Goal: Information Seeking & Learning: Learn about a topic

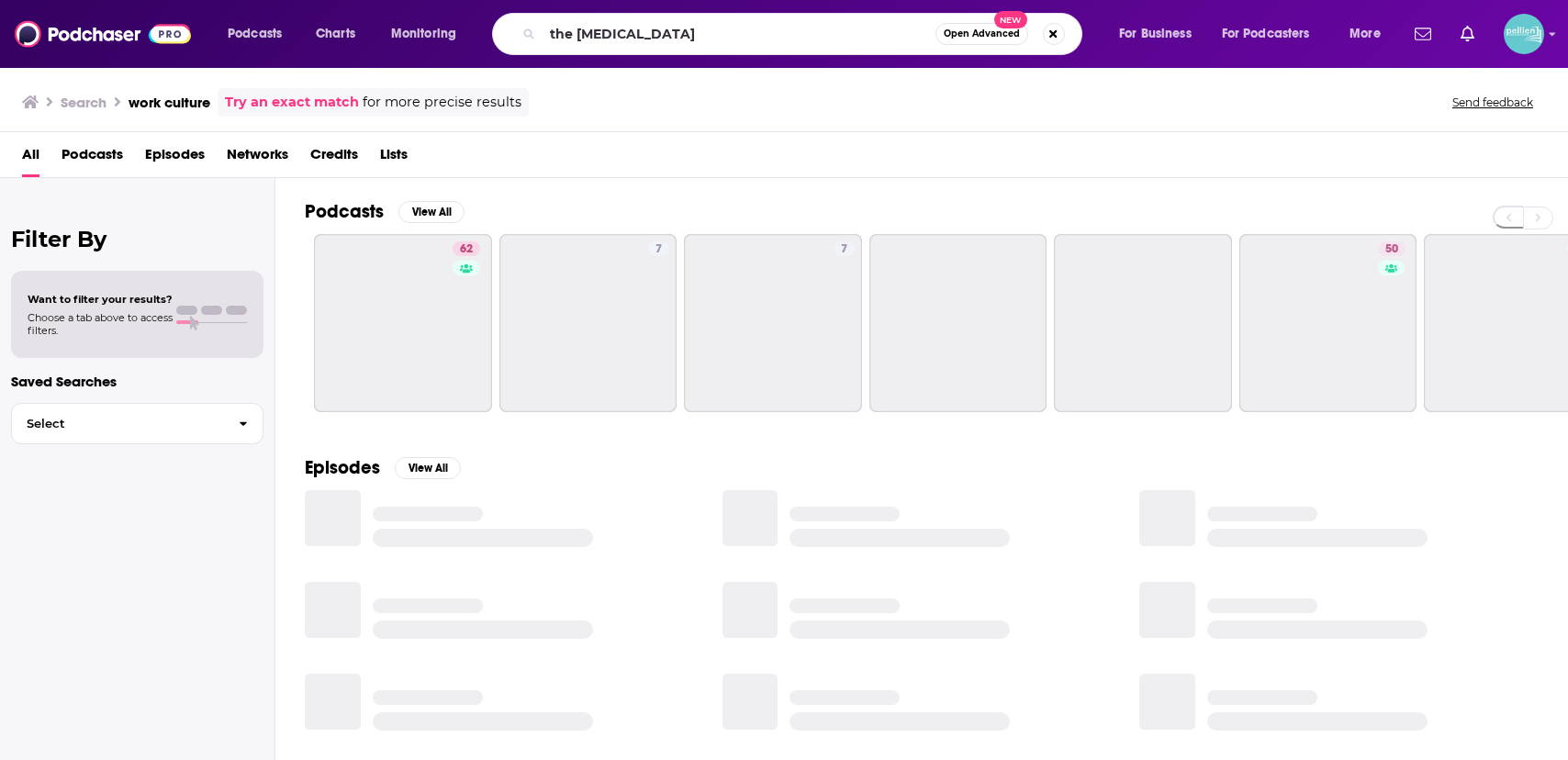
type input "the [MEDICAL_DATA]"
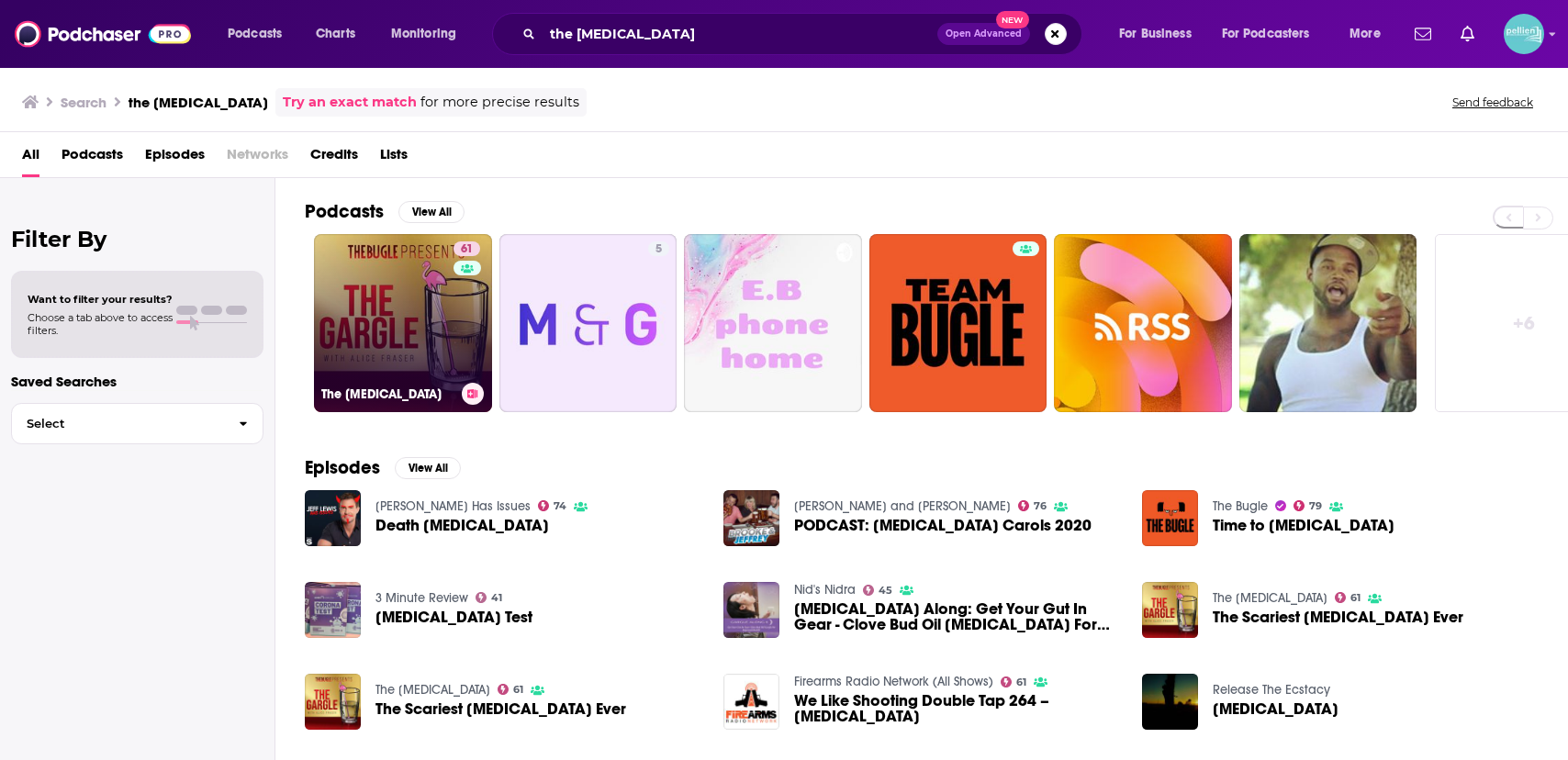
click at [388, 317] on link "61 The [MEDICAL_DATA]" at bounding box center [403, 323] width 178 height 178
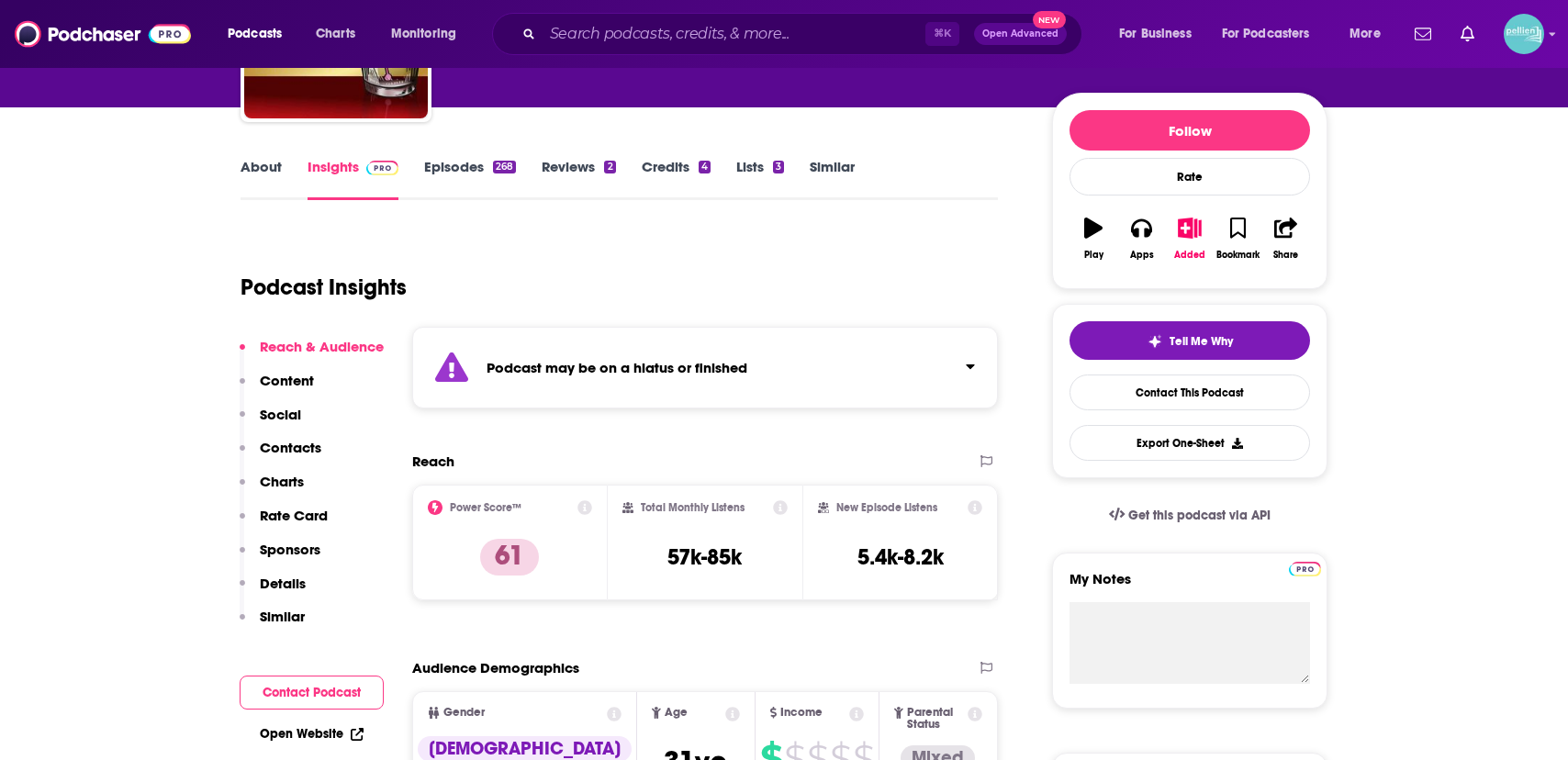
scroll to position [412, 0]
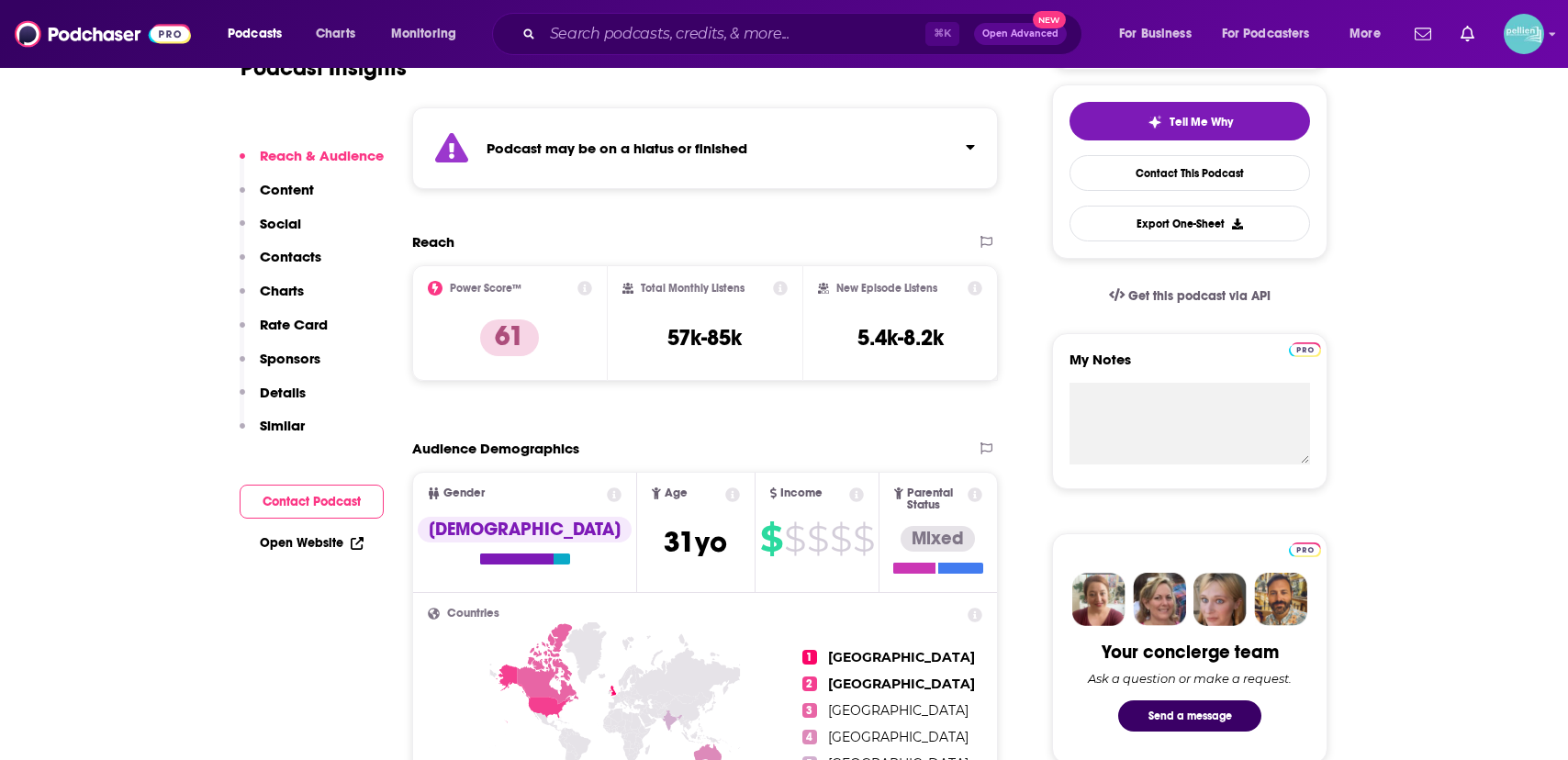
click at [331, 540] on link "Open Website" at bounding box center [312, 543] width 104 height 15
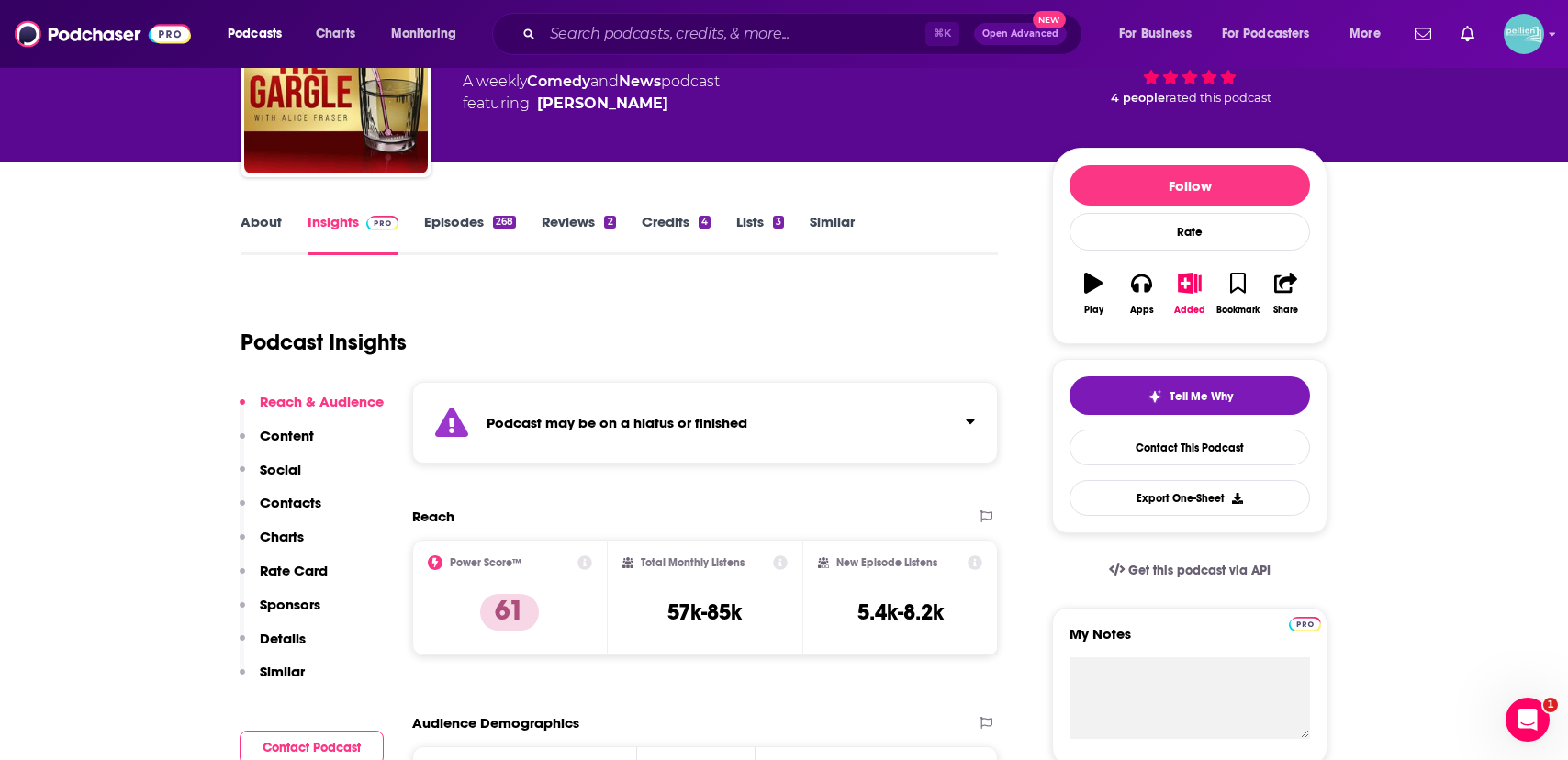
scroll to position [0, 0]
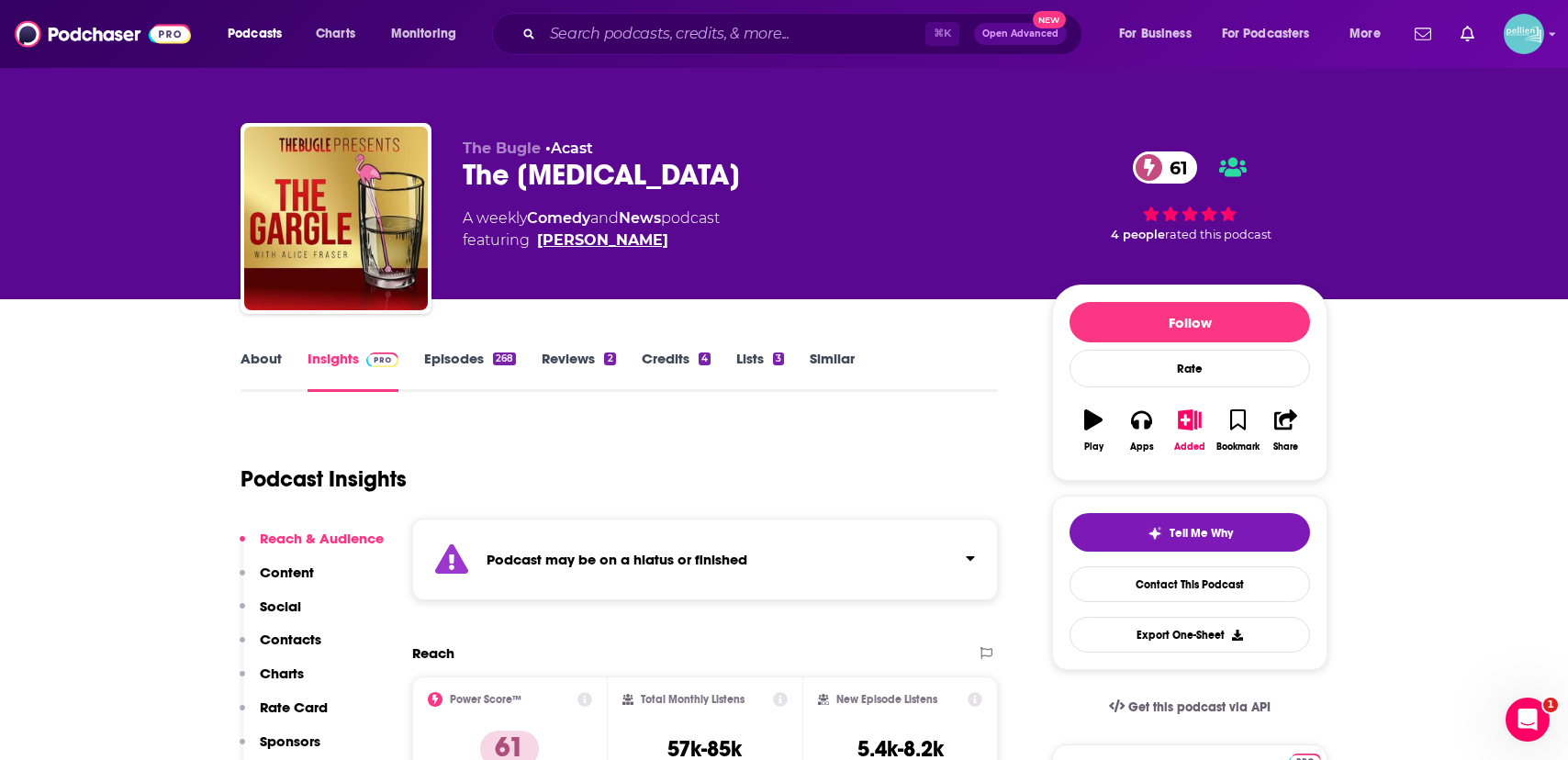
click at [605, 244] on link "[PERSON_NAME]" at bounding box center [603, 240] width 131 height 22
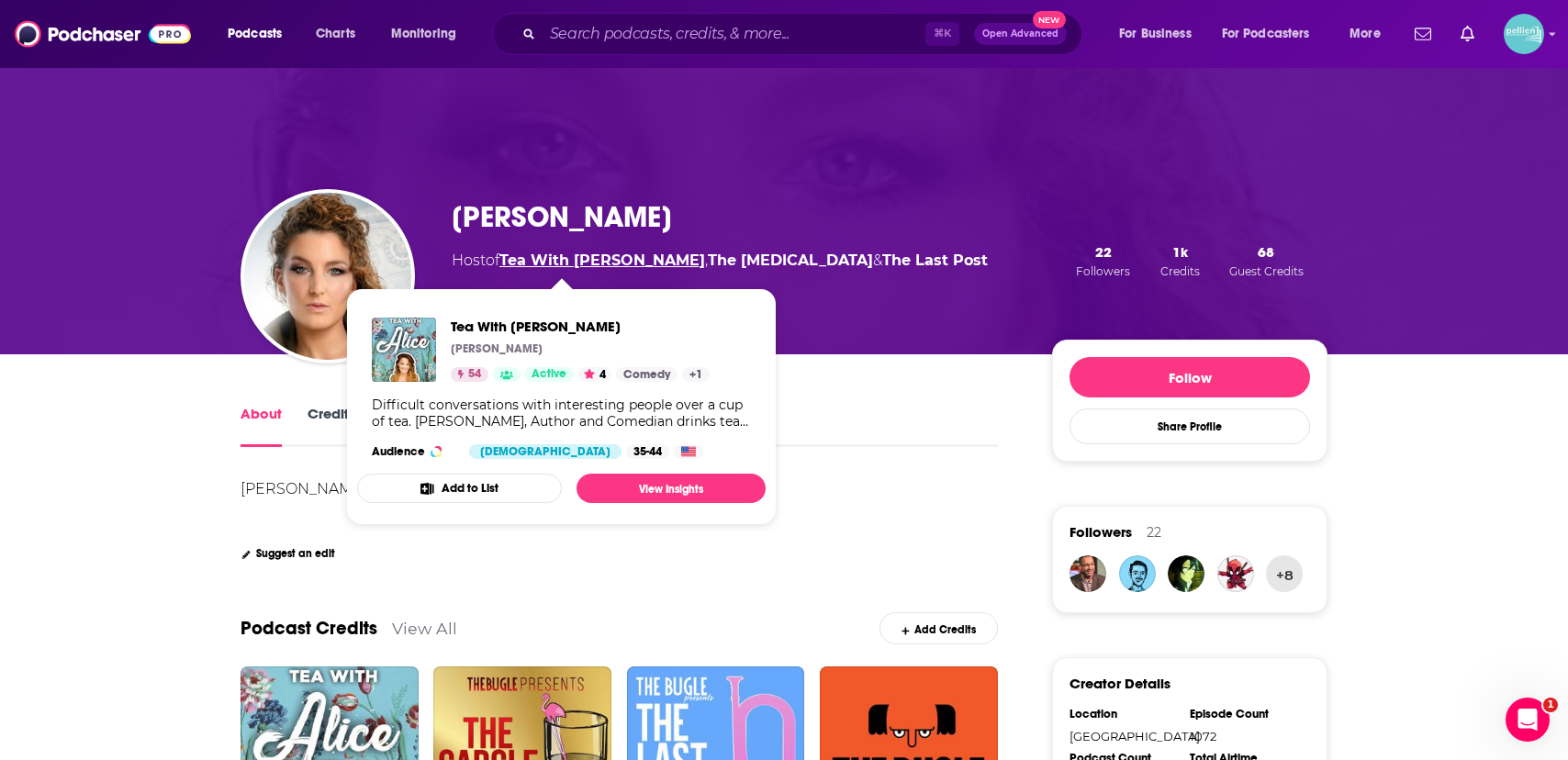
click at [557, 265] on link "Tea With [PERSON_NAME]" at bounding box center [602, 260] width 205 height 17
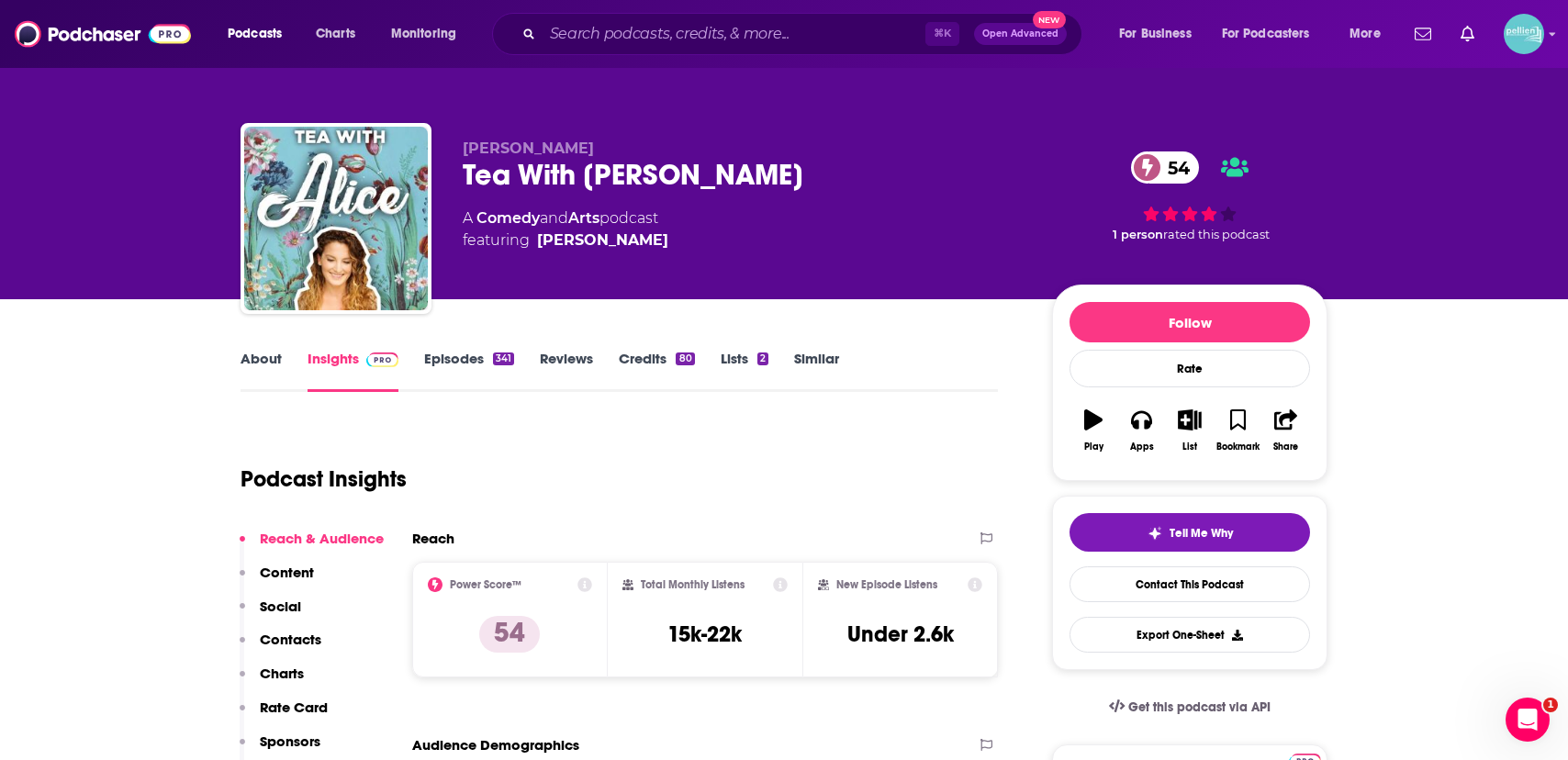
click at [260, 370] on link "About" at bounding box center [261, 370] width 41 height 42
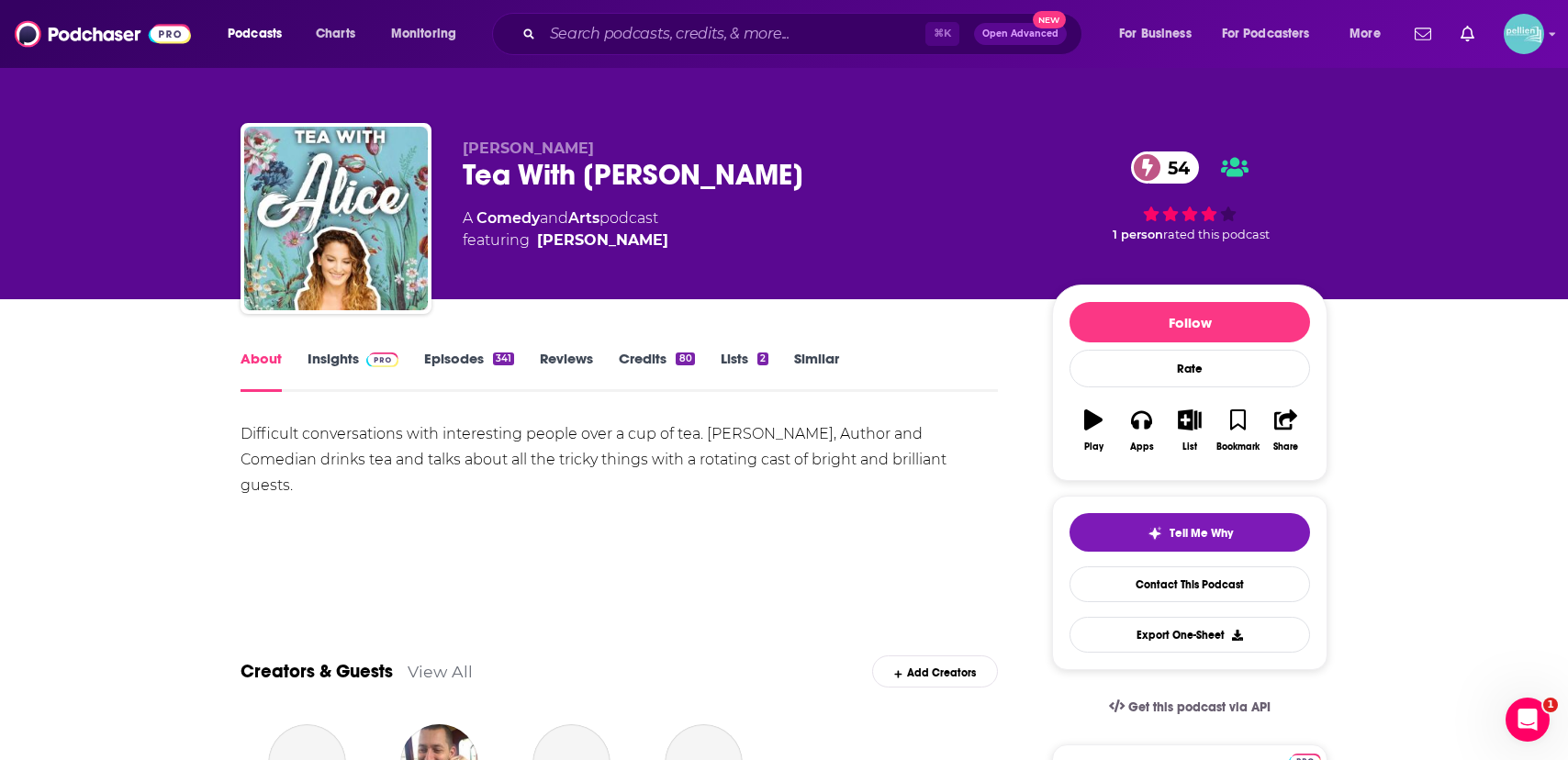
click at [422, 461] on div "Difficult conversations with interesting people over a cup of tea. [PERSON_NAME…" at bounding box center [619, 460] width 757 height 77
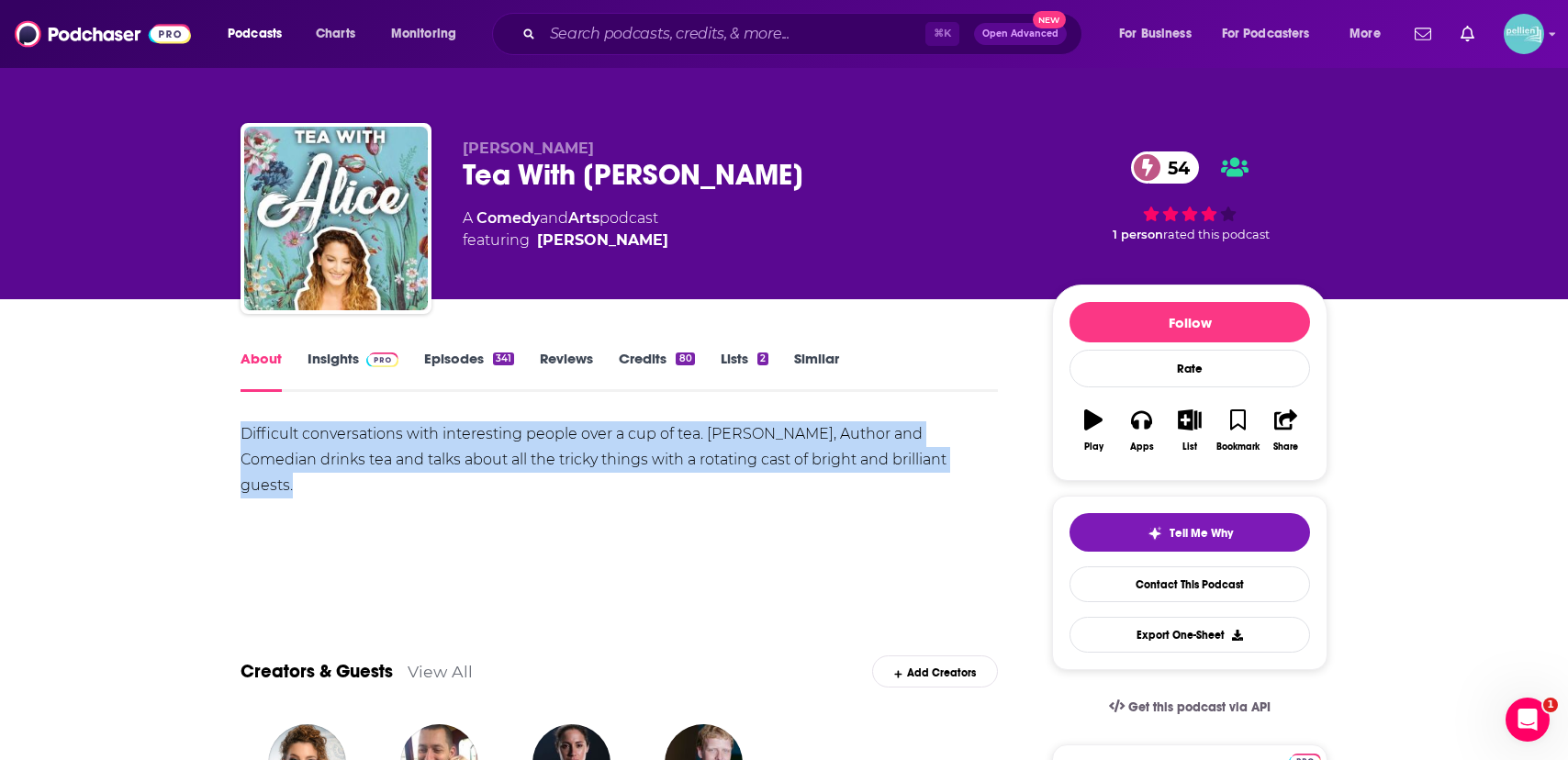
copy div "Difficult conversations with interesting people over a cup of tea. [PERSON_NAME…"
click at [360, 364] on span at bounding box center [378, 358] width 39 height 17
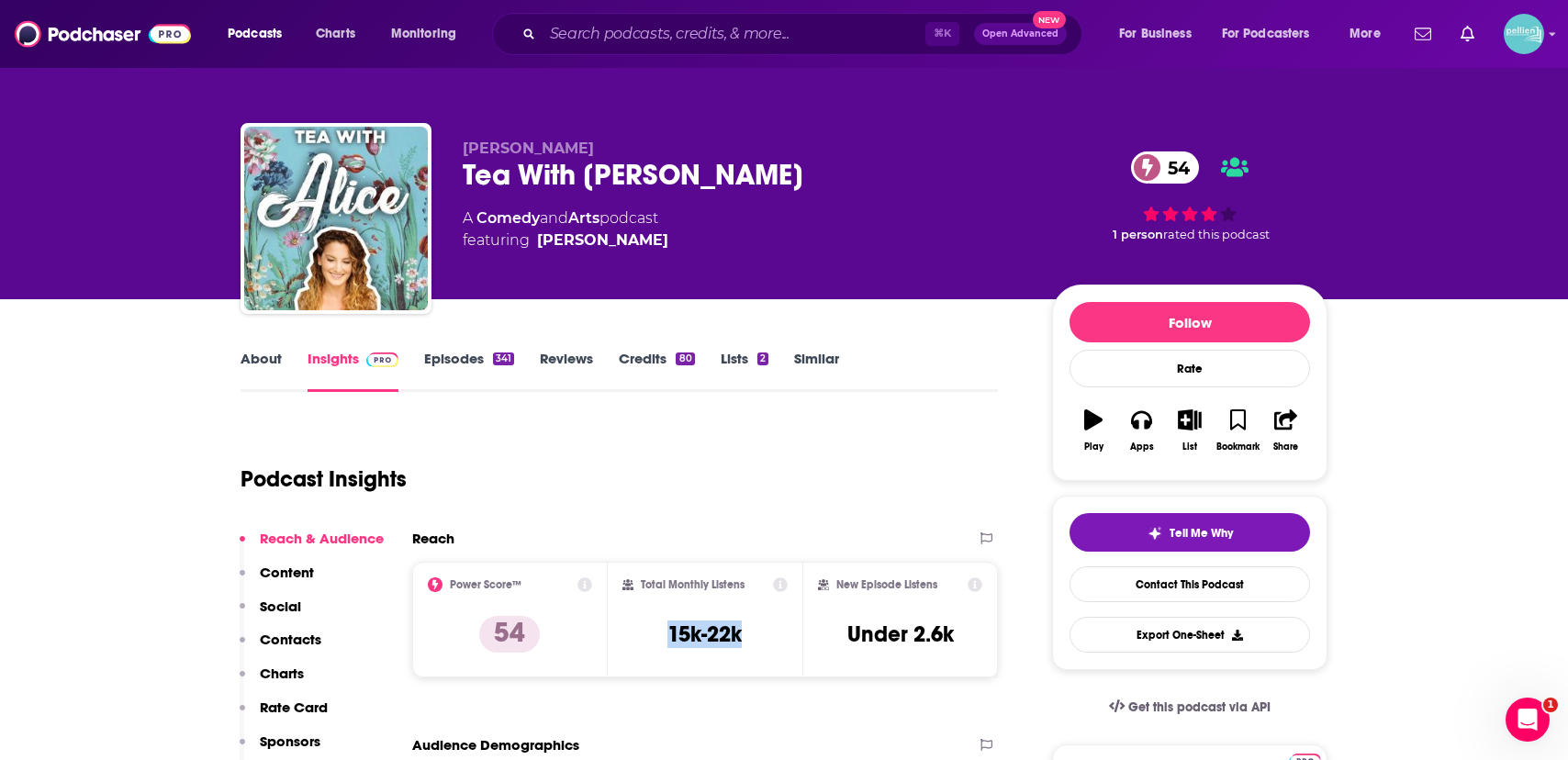
drag, startPoint x: 745, startPoint y: 636, endPoint x: 664, endPoint y: 637, distance: 81.0
click at [664, 637] on div "Total Monthly Listens 15k-22k" at bounding box center [705, 620] width 166 height 84
copy h3 "15k-22k"
